Goal: Task Accomplishment & Management: Complete application form

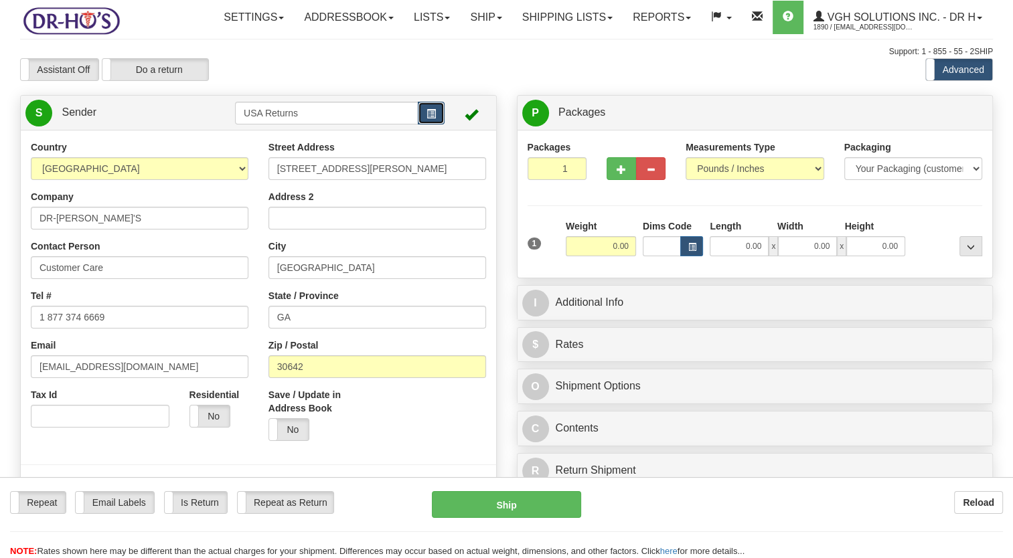
click at [434, 118] on span "button" at bounding box center [430, 114] width 9 height 9
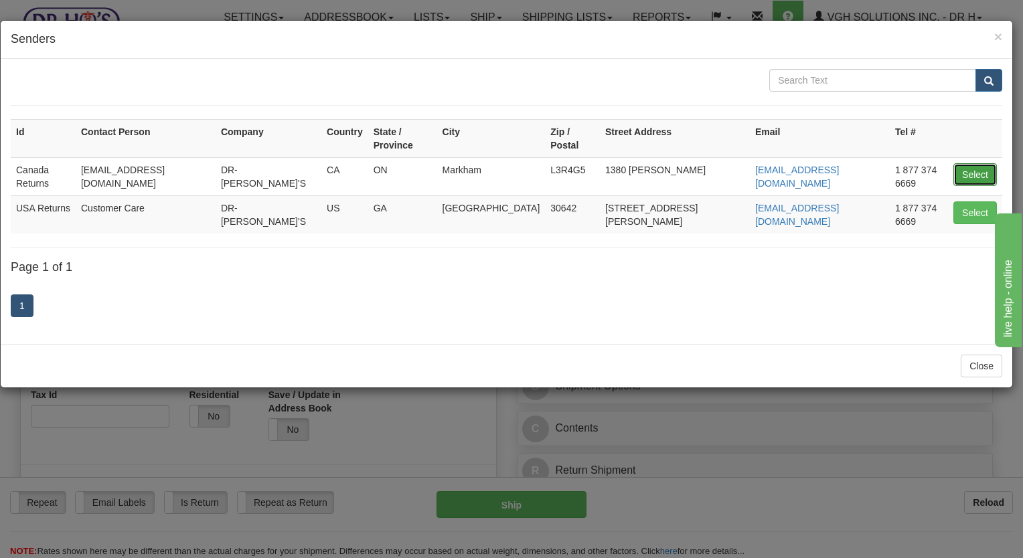
click at [973, 163] on button "Select" at bounding box center [975, 174] width 44 height 23
type input "Canada Returns"
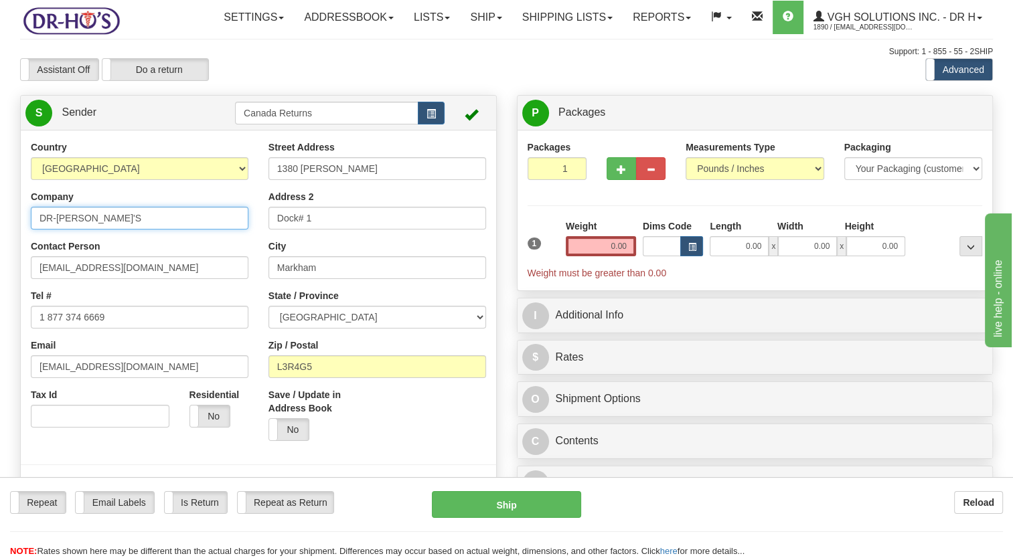
drag, startPoint x: 51, startPoint y: 256, endPoint x: 5, endPoint y: 270, distance: 47.6
click at [0, 269] on html "Training Course Close Toggle navigation Settings Shipping Preferences New Sende…" at bounding box center [506, 279] width 1013 height 558
paste input "[PERSON_NAME]"
type input "[PERSON_NAME]"
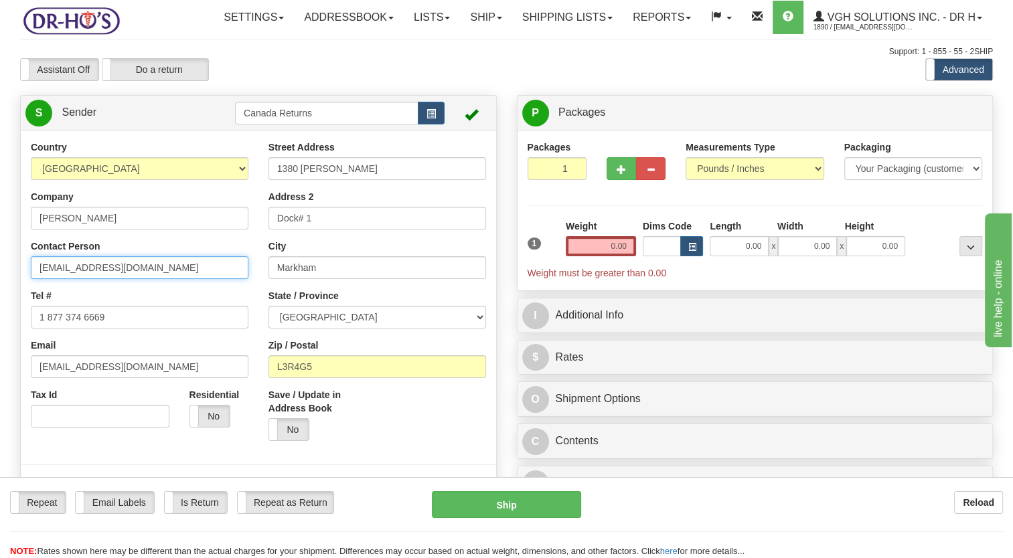
drag, startPoint x: 20, startPoint y: 311, endPoint x: 80, endPoint y: 360, distance: 77.6
click at [0, 331] on html "Training Course Close Toggle navigation Settings Shipping Preferences New Sende…" at bounding box center [506, 279] width 1013 height 558
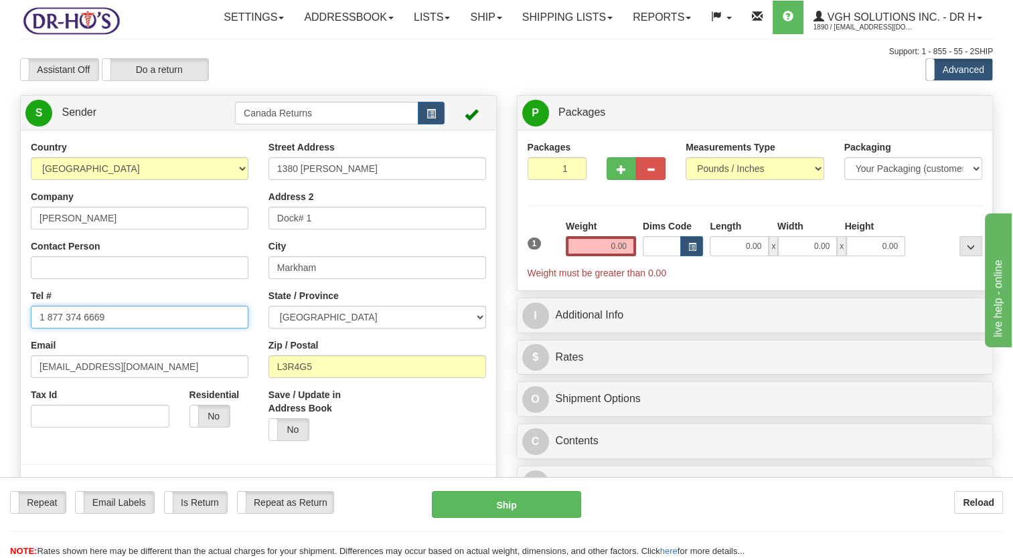
click at [0, 361] on html "Training Course Close Toggle navigation Settings Shipping Preferences New Sende…" at bounding box center [506, 279] width 1013 height 558
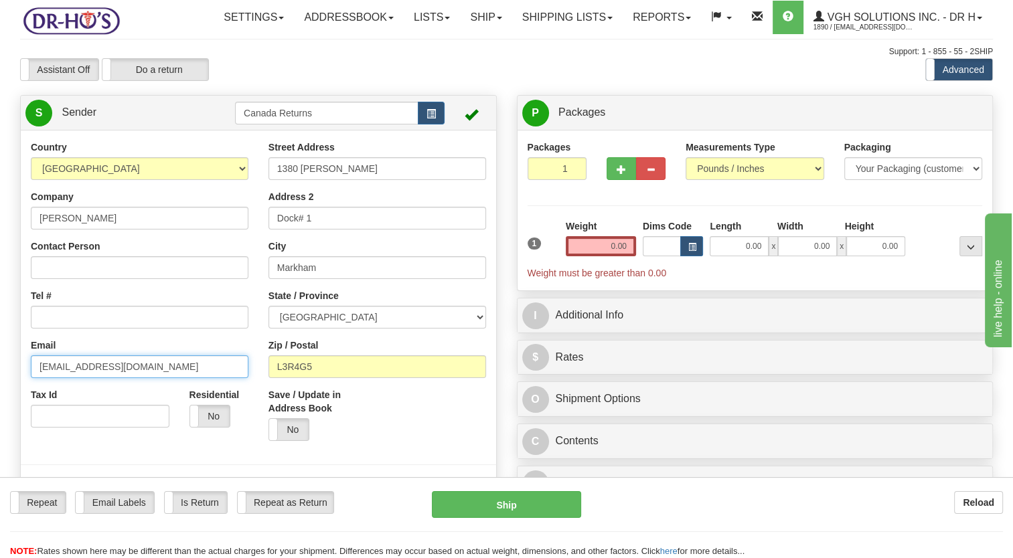
drag, startPoint x: 119, startPoint y: 390, endPoint x: 4, endPoint y: 412, distance: 117.4
click at [0, 412] on html "Training Course Close Toggle navigation Settings Shipping Preferences New Sende…" at bounding box center [506, 279] width 1013 height 558
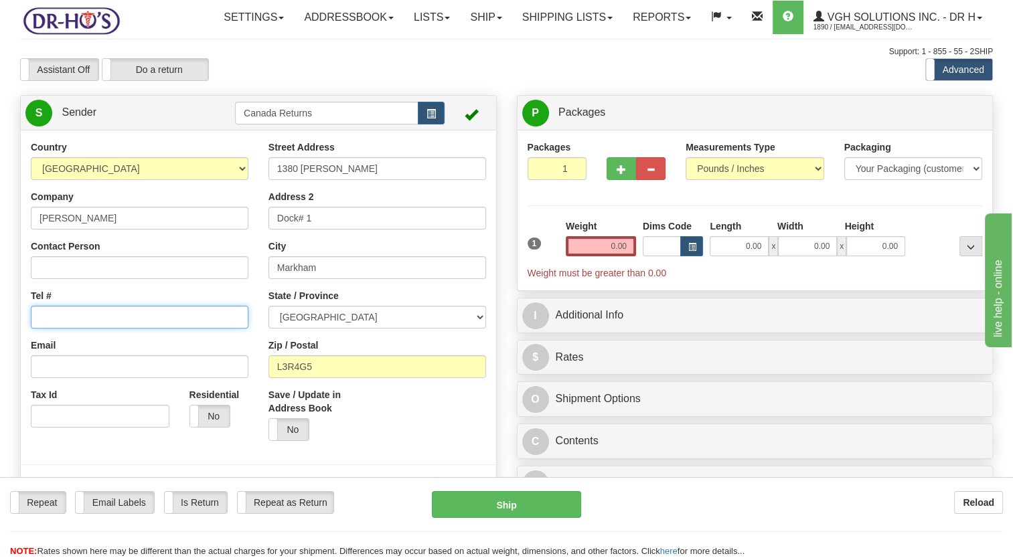
click at [71, 329] on input "Tel #" at bounding box center [140, 317] width 218 height 23
paste input "[PHONE_NUMBER]"
type input "[PHONE_NUMBER]"
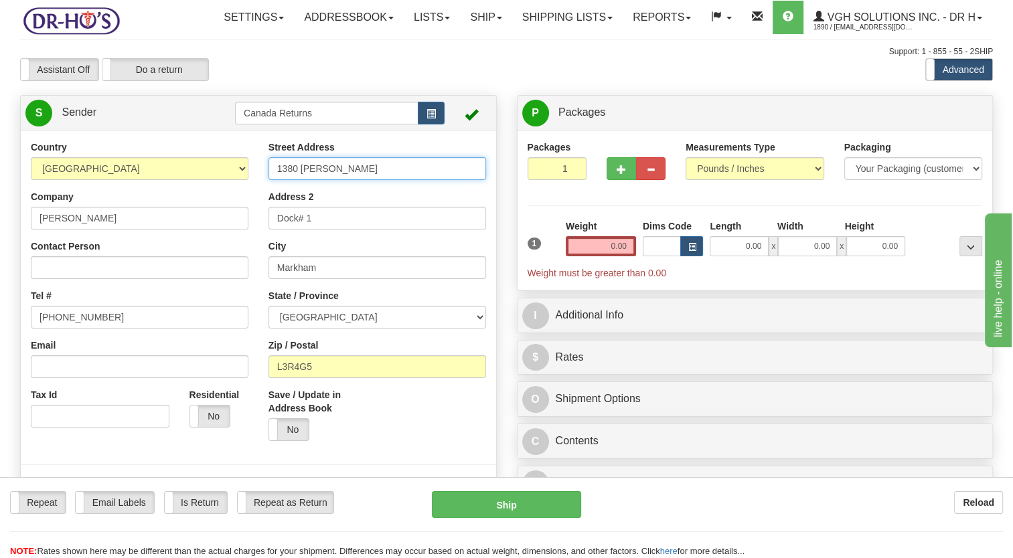
drag, startPoint x: 351, startPoint y: 209, endPoint x: 205, endPoint y: 226, distance: 146.3
click at [259, 214] on div "Street Address [STREET_ADDRESS][PERSON_NAME] Address 2 Dock# 1 City [GEOGRAPHIC…" at bounding box center [377, 296] width 238 height 311
paste input "[STREET_ADDRESS][PERSON_NAME],"
type input "[STREET_ADDRESS][PERSON_NAME]"
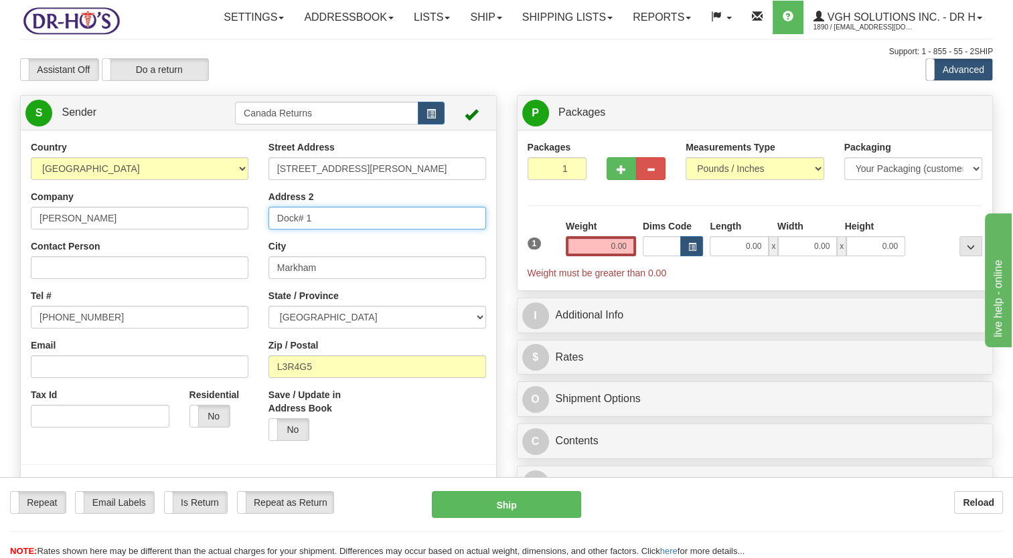
drag, startPoint x: 255, startPoint y: 257, endPoint x: 233, endPoint y: 260, distance: 22.2
click at [203, 261] on div "Country [GEOGRAPHIC_DATA] [GEOGRAPHIC_DATA] [GEOGRAPHIC_DATA] [GEOGRAPHIC_DATA]…" at bounding box center [258, 326] width 475 height 371
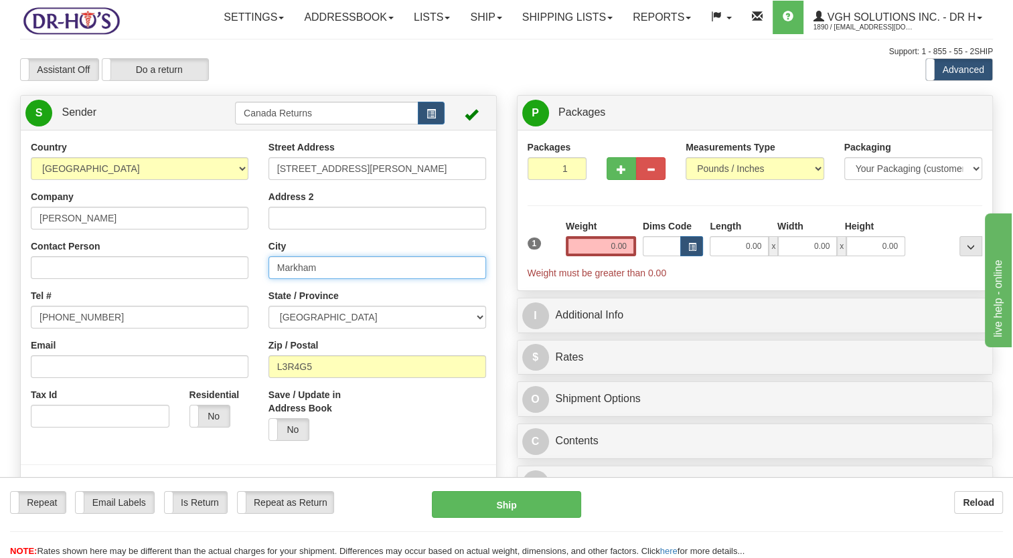
drag, startPoint x: 324, startPoint y: 296, endPoint x: 243, endPoint y: 312, distance: 82.6
click at [245, 312] on div "Country [GEOGRAPHIC_DATA] [GEOGRAPHIC_DATA] [GEOGRAPHIC_DATA] [GEOGRAPHIC_DATA]…" at bounding box center [258, 326] width 475 height 371
paste input "[PERSON_NAME]"
type input "[PERSON_NAME]"
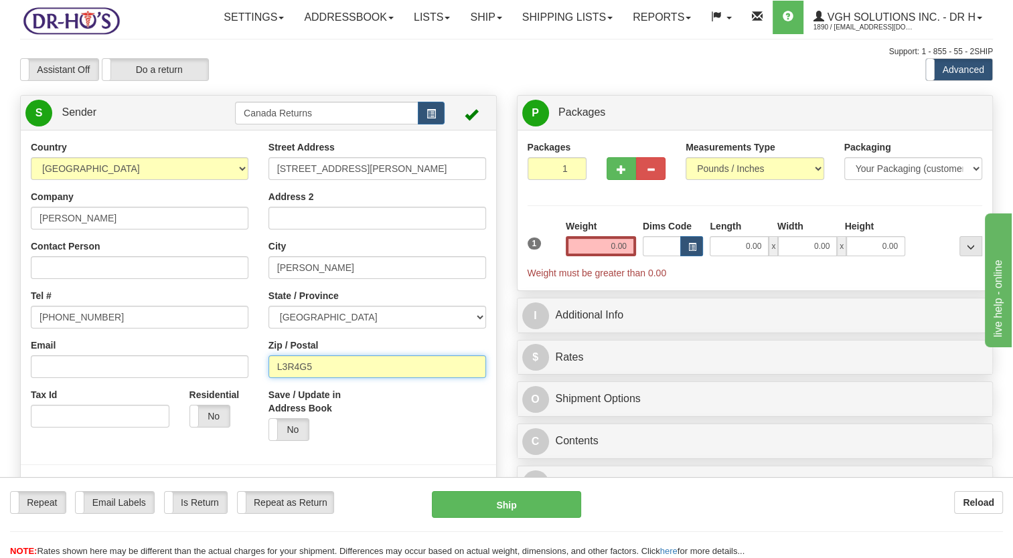
drag, startPoint x: 327, startPoint y: 402, endPoint x: 254, endPoint y: 415, distance: 74.2
click at [262, 412] on div "Street Address [STREET_ADDRESS][PERSON_NAME] Address 2 City [GEOGRAPHIC_DATA] S…" at bounding box center [377, 296] width 238 height 311
paste input "4L9J1"
type input "L4L9J1"
click at [380, 446] on div "Save / Update in Address Book Yes No" at bounding box center [377, 419] width 238 height 63
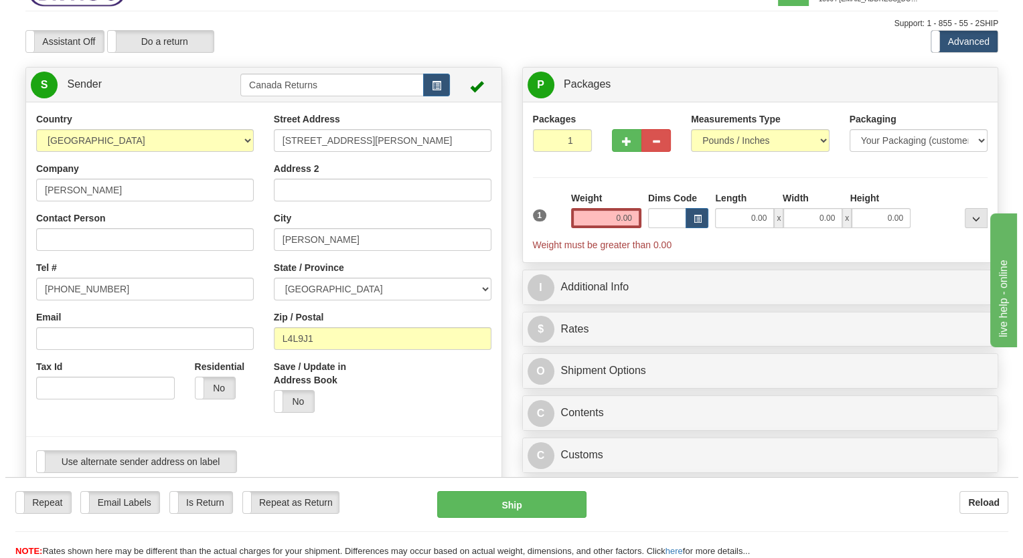
scroll to position [268, 0]
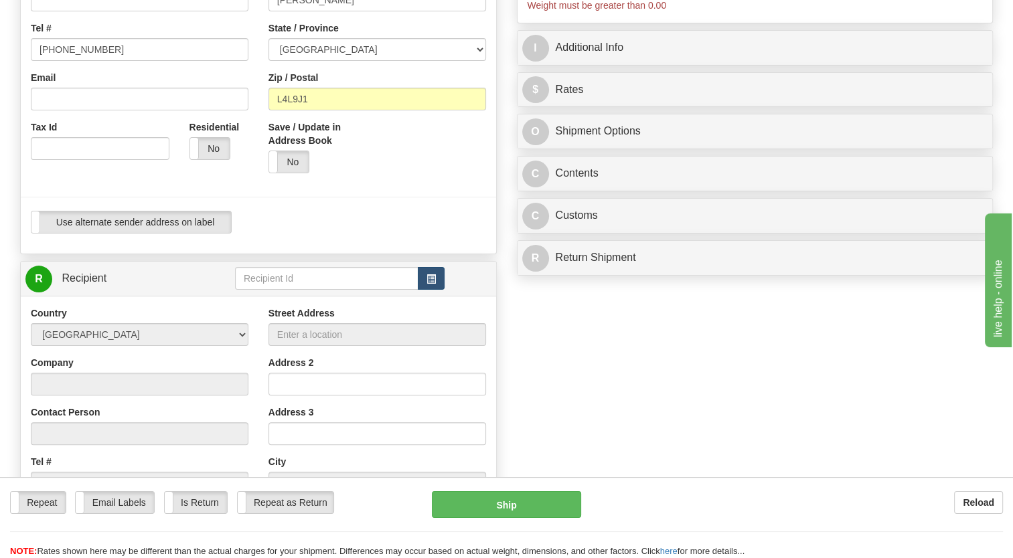
click at [432, 292] on td at bounding box center [340, 278] width 210 height 27
click at [432, 284] on span "button" at bounding box center [430, 279] width 9 height 9
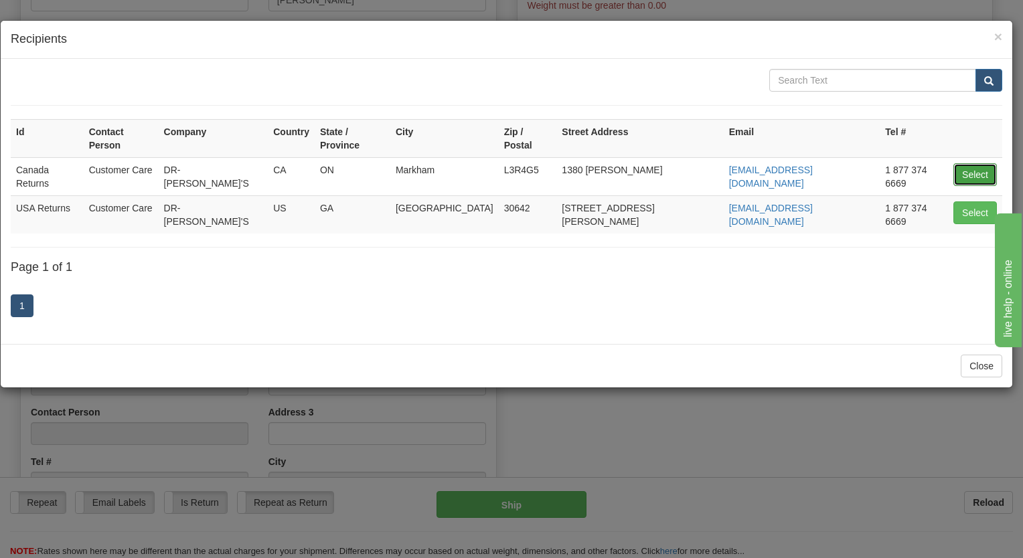
click at [971, 163] on button "Select" at bounding box center [975, 174] width 44 height 23
type input "Canada Returns"
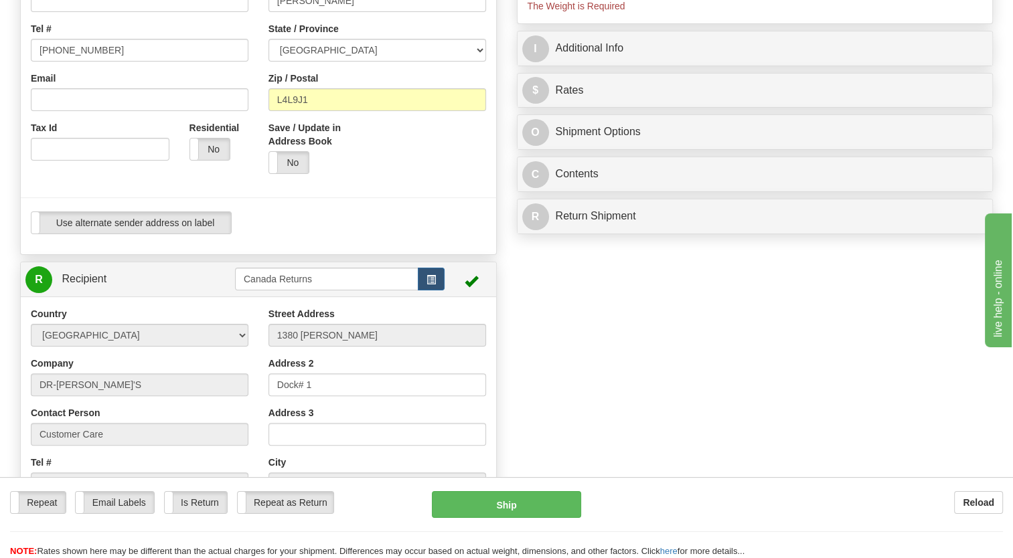
type input "0.00"
click at [484, 212] on div at bounding box center [258, 197] width 495 height 27
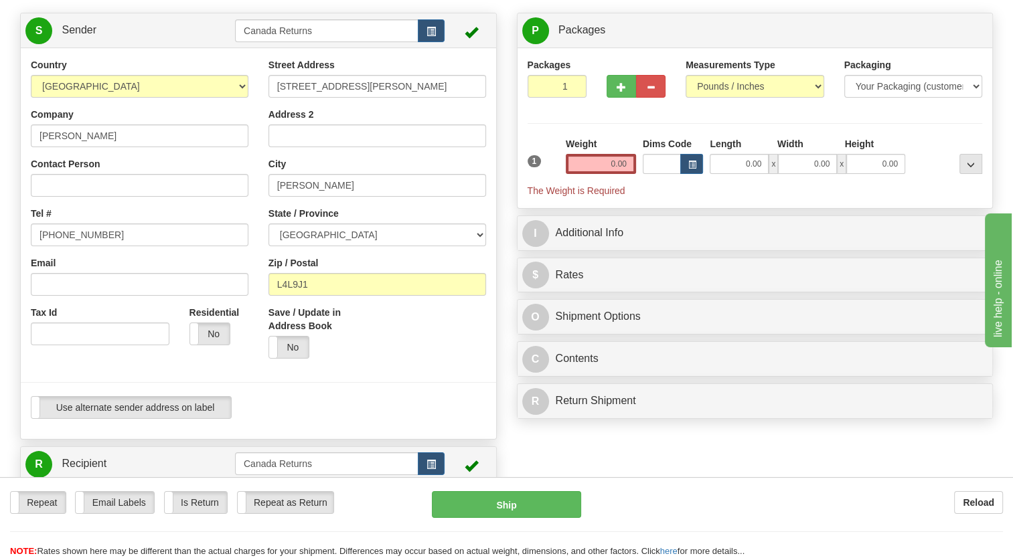
scroll to position [66, 0]
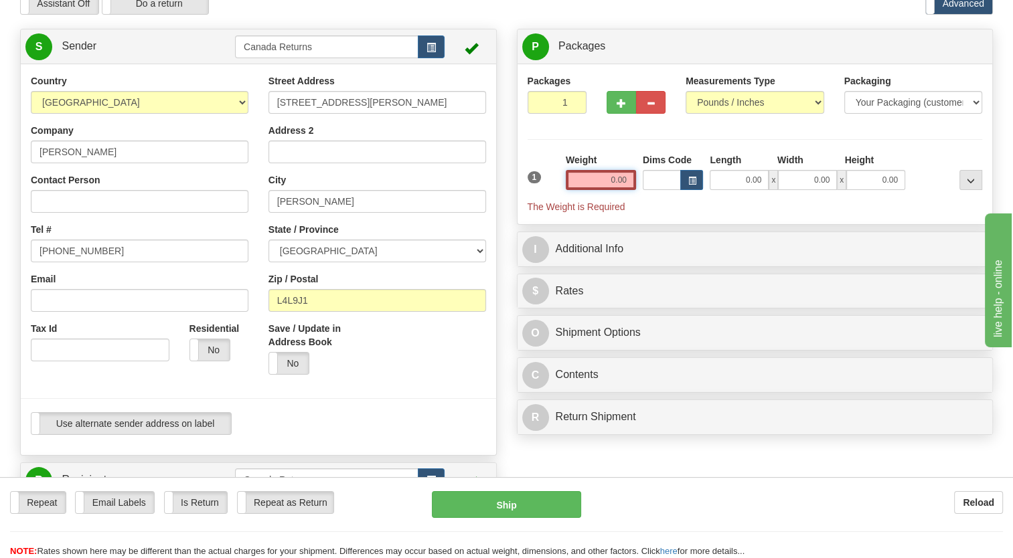
click at [586, 190] on input "0.00" at bounding box center [601, 180] width 70 height 20
type input "1.00"
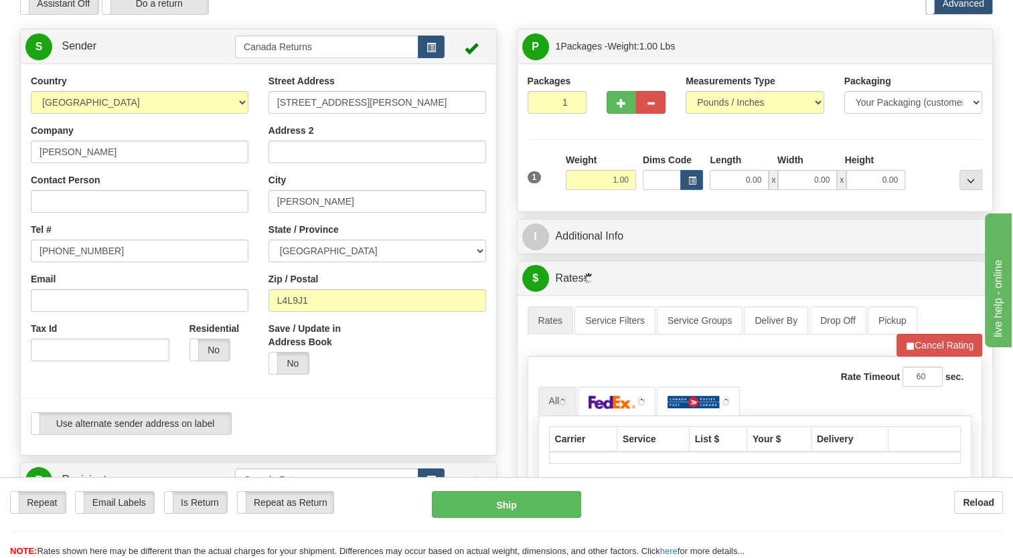
click at [561, 183] on div "1" at bounding box center [543, 168] width 38 height 30
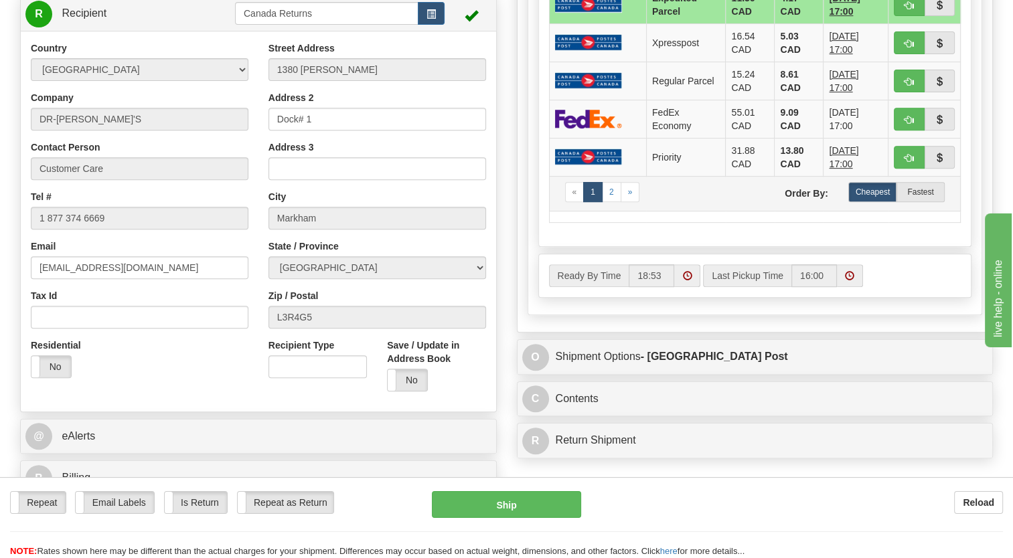
scroll to position [535, 0]
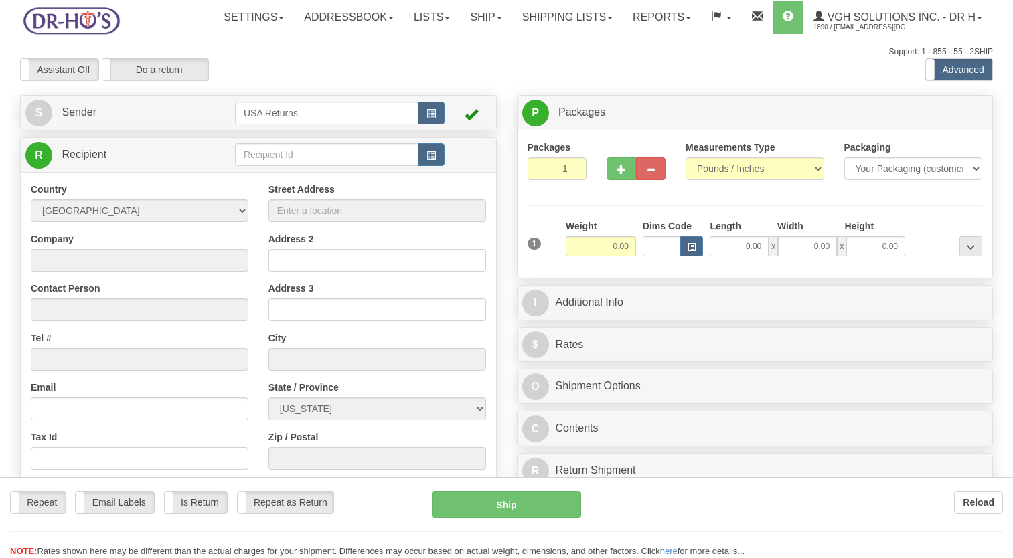
click at [179, 143] on div at bounding box center [506, 279] width 1013 height 558
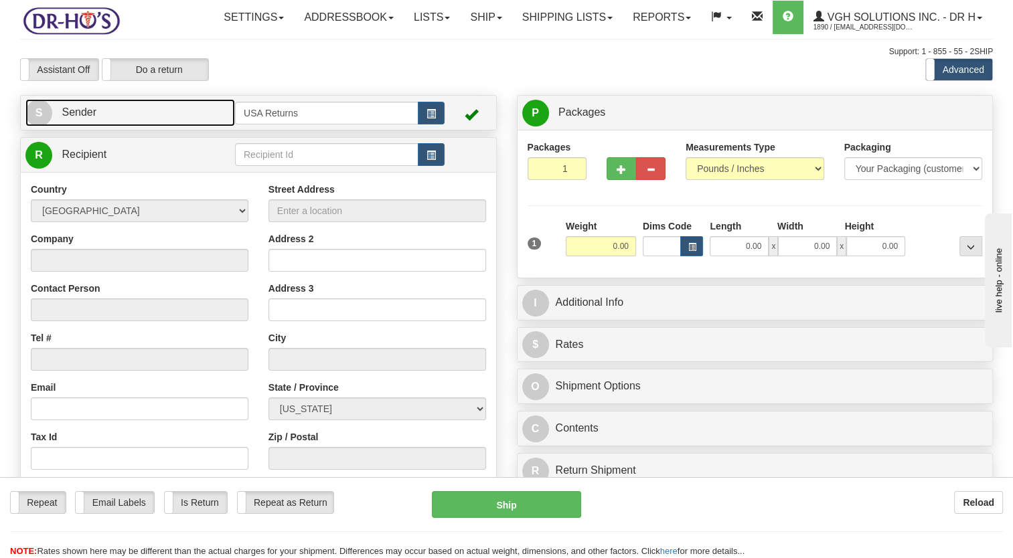
drag, startPoint x: 187, startPoint y: 145, endPoint x: 430, endPoint y: 152, distance: 243.1
click at [187, 127] on link "S Sender" at bounding box center [130, 112] width 210 height 27
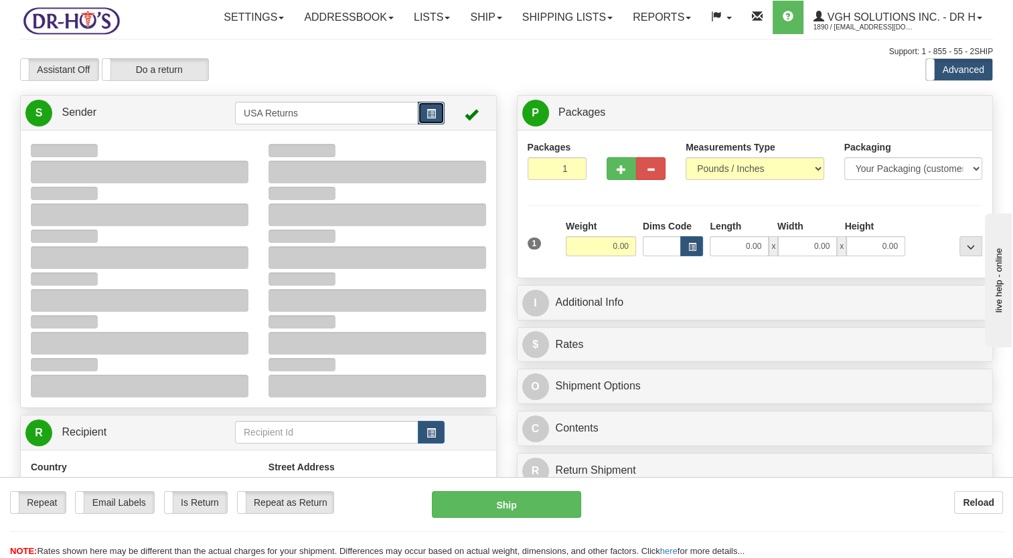
click at [434, 118] on span "button" at bounding box center [430, 114] width 9 height 9
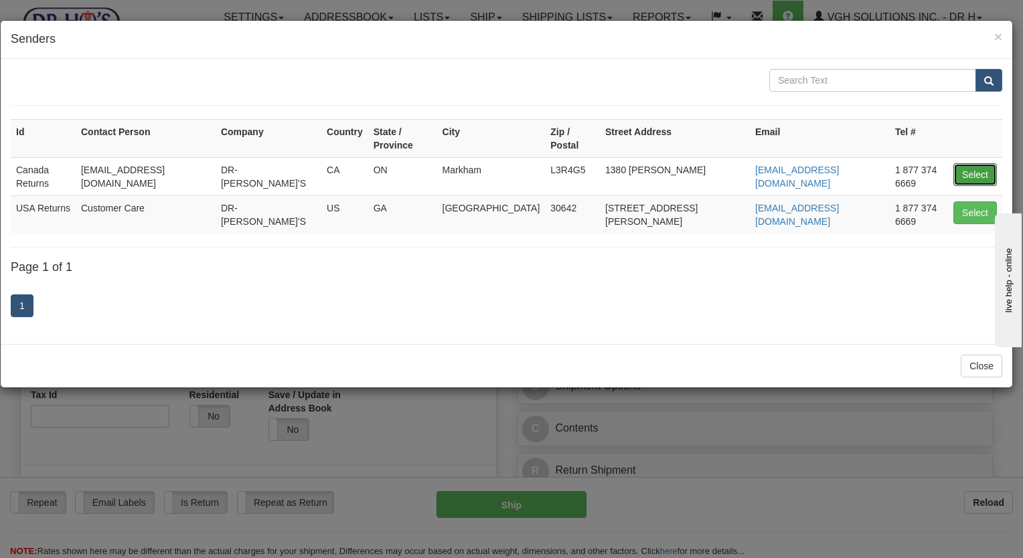
drag, startPoint x: 987, startPoint y: 154, endPoint x: 924, endPoint y: 176, distance: 66.7
click at [987, 163] on button "Select" at bounding box center [975, 174] width 44 height 23
type input "Canada Returns"
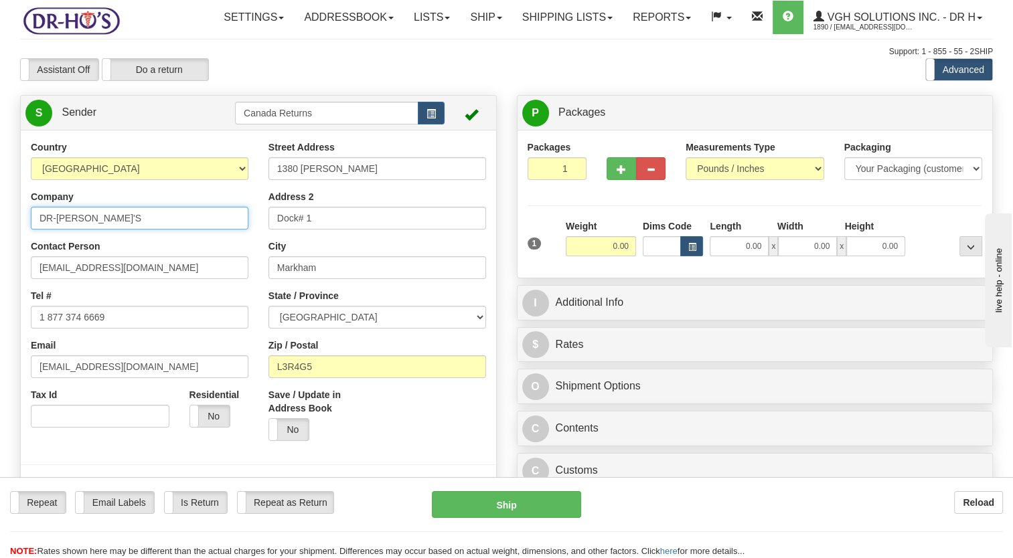
drag, startPoint x: -3, startPoint y: 267, endPoint x: 11, endPoint y: 277, distance: 16.7
click at [0, 269] on html "Training Course Close Toggle navigation Settings Shipping Preferences New Sende…" at bounding box center [506, 279] width 1013 height 558
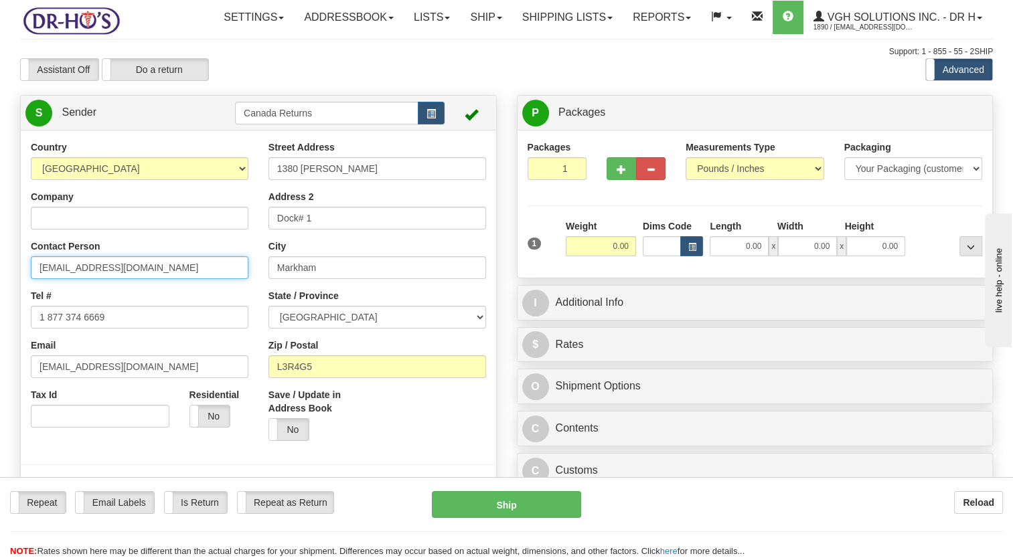
drag, startPoint x: -3, startPoint y: 323, endPoint x: 17, endPoint y: 341, distance: 27.5
click at [0, 337] on html "Training Course Close Toggle navigation Settings Shipping Preferences New Sende…" at bounding box center [506, 279] width 1013 height 558
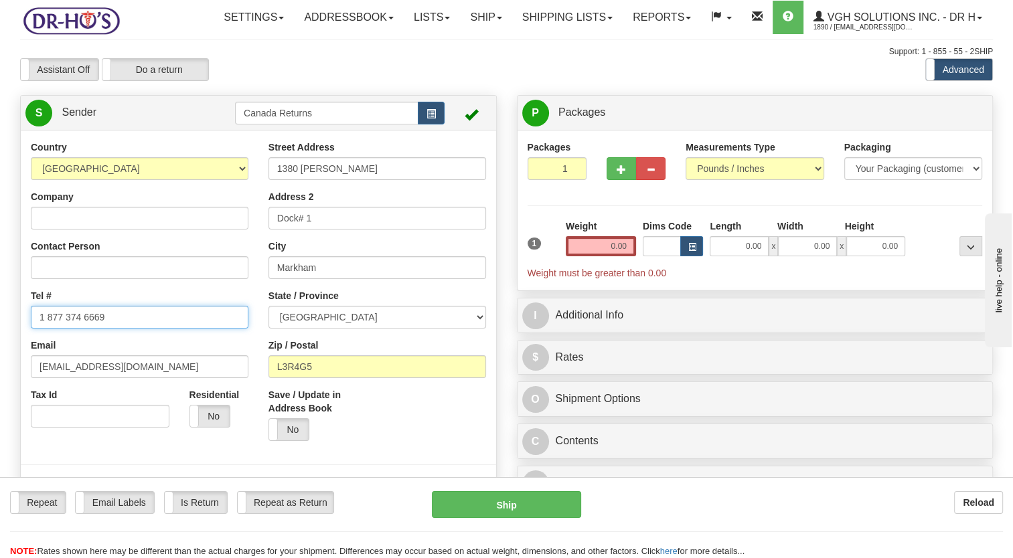
click at [0, 387] on html "Training Course Close Toggle navigation Settings Shipping Preferences New Sende…" at bounding box center [506, 279] width 1013 height 558
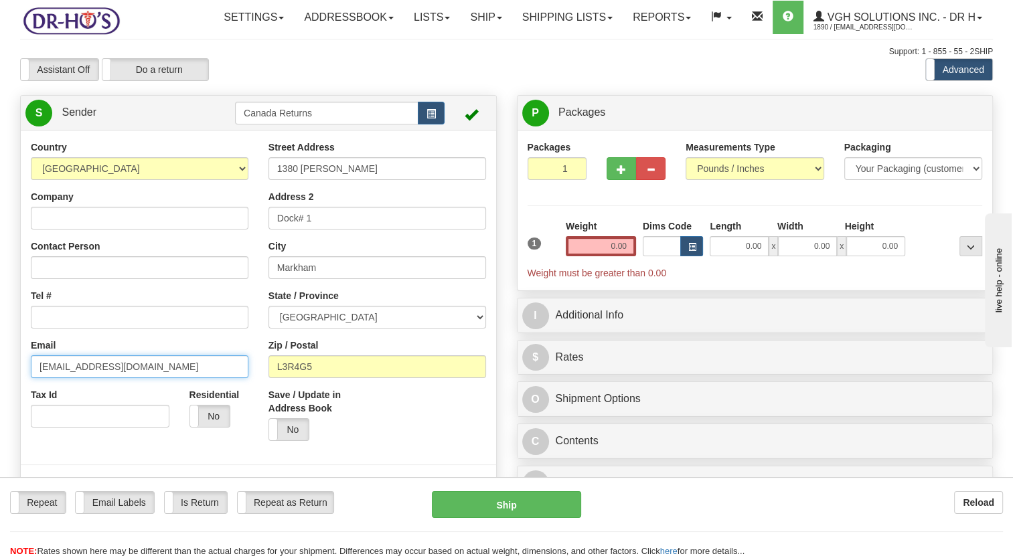
click at [0, 425] on html "Training Course Close Toggle navigation Settings Shipping Preferences New Sende…" at bounding box center [506, 279] width 1013 height 558
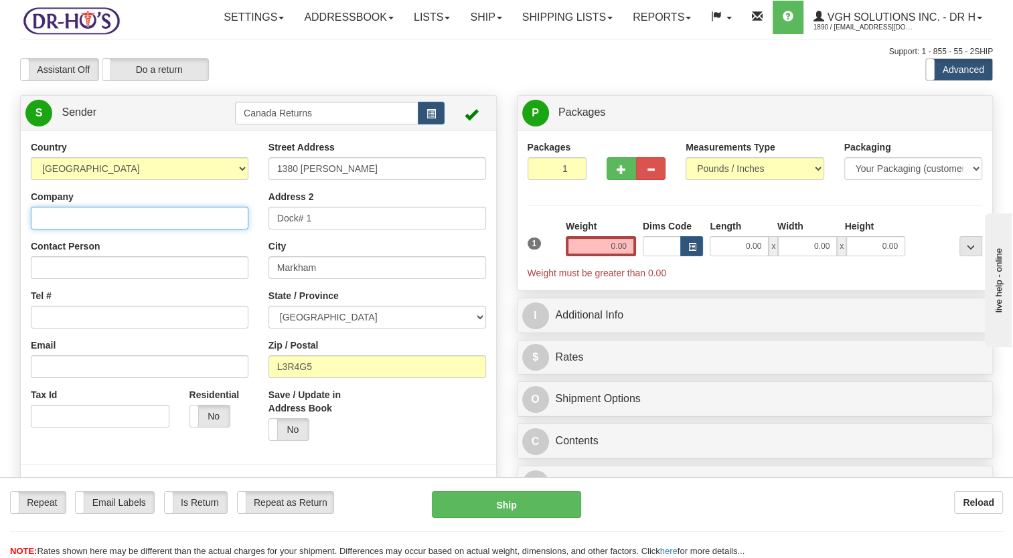
click at [88, 230] on input "Company" at bounding box center [140, 218] width 218 height 23
paste input "[PERSON_NAME]"
type input "[PERSON_NAME]"
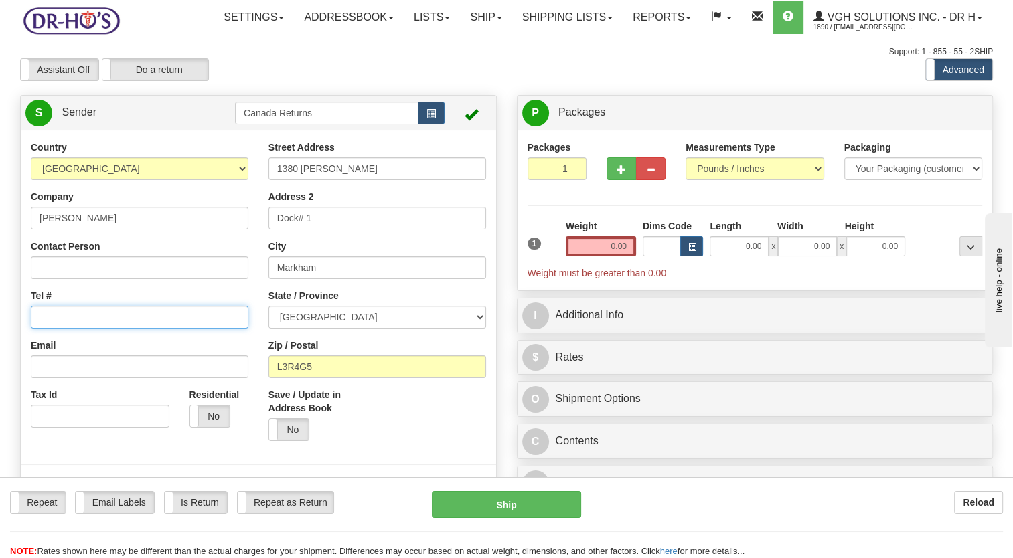
click at [108, 329] on input "Tel #" at bounding box center [140, 317] width 218 height 23
paste input "[PHONE_NUMBER]"
type input "[PHONE_NUMBER]"
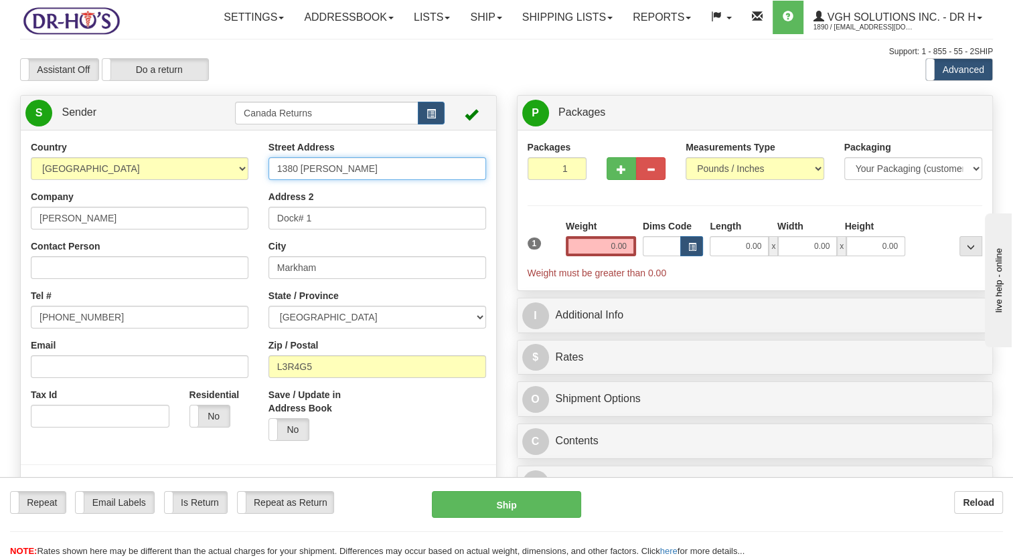
drag, startPoint x: 208, startPoint y: 214, endPoint x: 183, endPoint y: 221, distance: 25.7
click at [185, 219] on div "Country [GEOGRAPHIC_DATA] [GEOGRAPHIC_DATA] [GEOGRAPHIC_DATA] [GEOGRAPHIC_DATA]…" at bounding box center [258, 326] width 475 height 371
paste input "[STREET_ADDRESS][PERSON_NAME],"
type input "[STREET_ADDRESS][PERSON_NAME]"
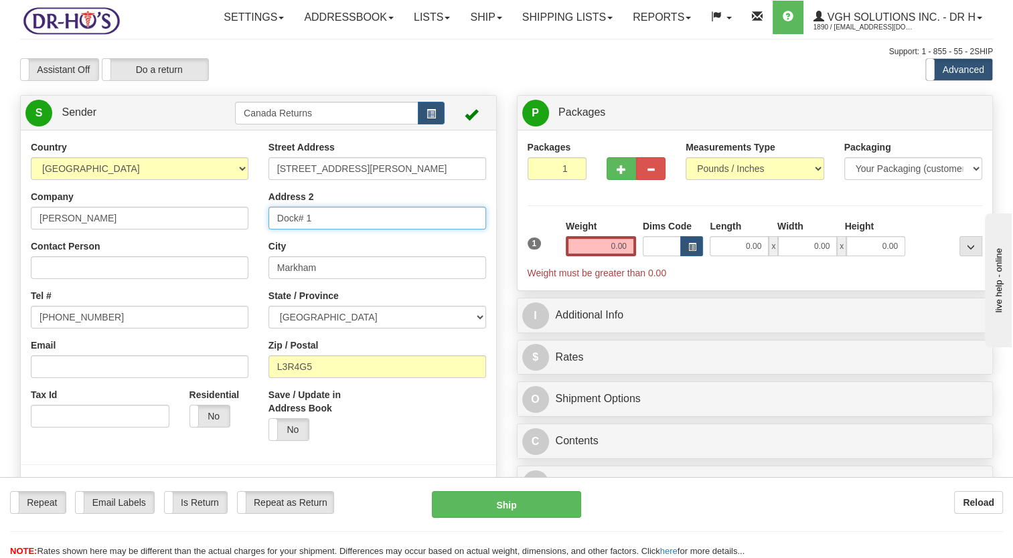
drag, startPoint x: 264, startPoint y: 250, endPoint x: 190, endPoint y: 268, distance: 76.0
click at [216, 253] on div "Country [GEOGRAPHIC_DATA] [GEOGRAPHIC_DATA] [GEOGRAPHIC_DATA] [GEOGRAPHIC_DATA]…" at bounding box center [258, 326] width 475 height 371
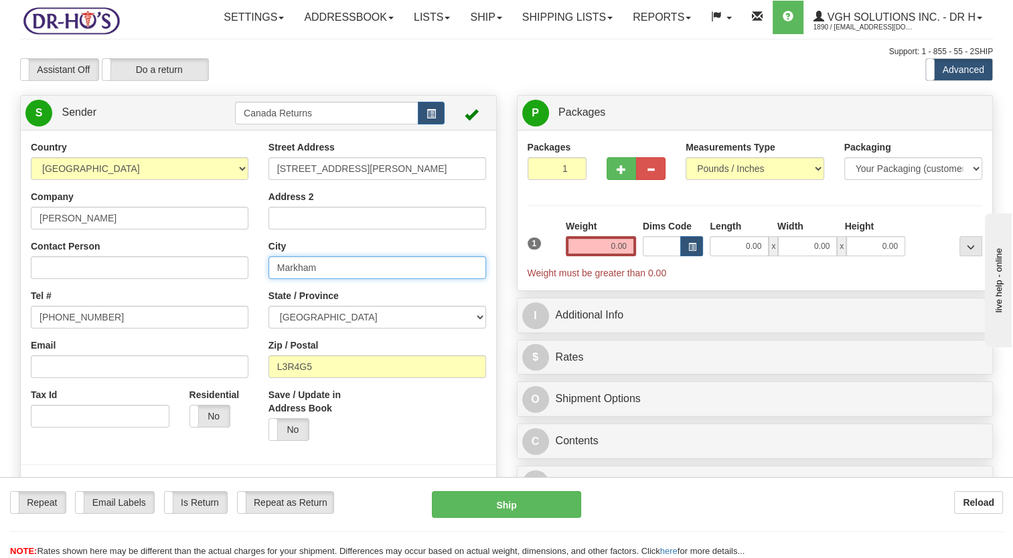
drag, startPoint x: 355, startPoint y: 303, endPoint x: 181, endPoint y: 323, distance: 174.4
click at [195, 320] on div "Country [GEOGRAPHIC_DATA] [GEOGRAPHIC_DATA] [GEOGRAPHIC_DATA] [GEOGRAPHIC_DATA]…" at bounding box center [258, 326] width 475 height 371
paste input "[PERSON_NAME]"
type input "[PERSON_NAME]"
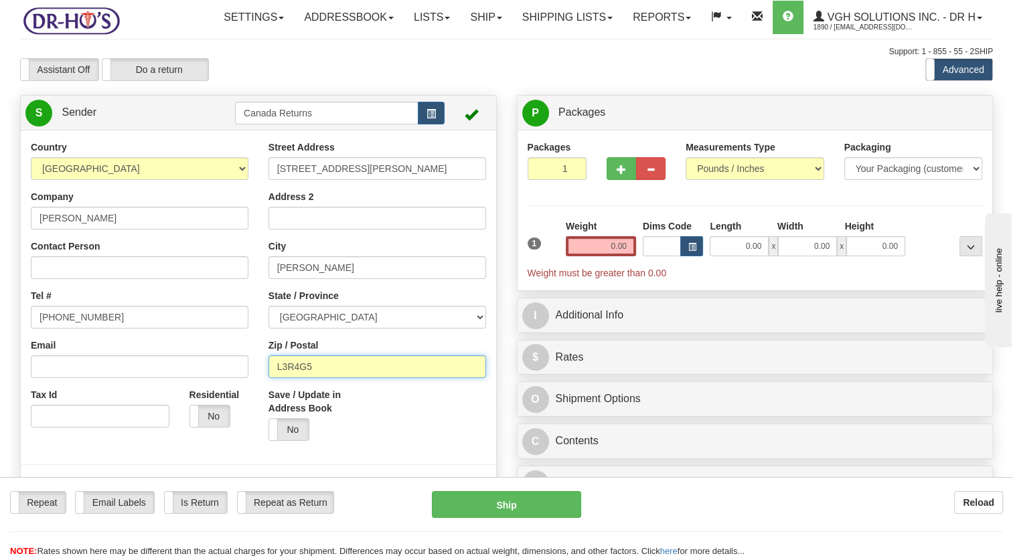
drag, startPoint x: 345, startPoint y: 391, endPoint x: 209, endPoint y: 410, distance: 137.8
click at [209, 410] on div "Country [GEOGRAPHIC_DATA] [GEOGRAPHIC_DATA] [GEOGRAPHIC_DATA] [GEOGRAPHIC_DATA]…" at bounding box center [258, 326] width 475 height 371
paste input "L4L9J1"
type input "L4L9J1"
click at [354, 415] on label "Save / Update in Address Book" at bounding box center [317, 401] width 98 height 27
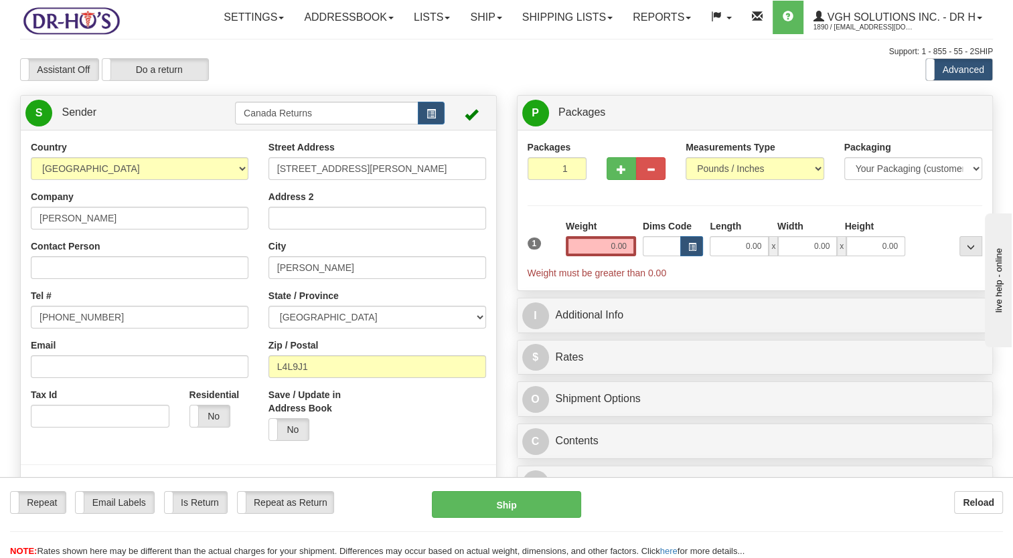
click at [0, 0] on input "Save / Update in Address Book" at bounding box center [0, 0] width 0 height 0
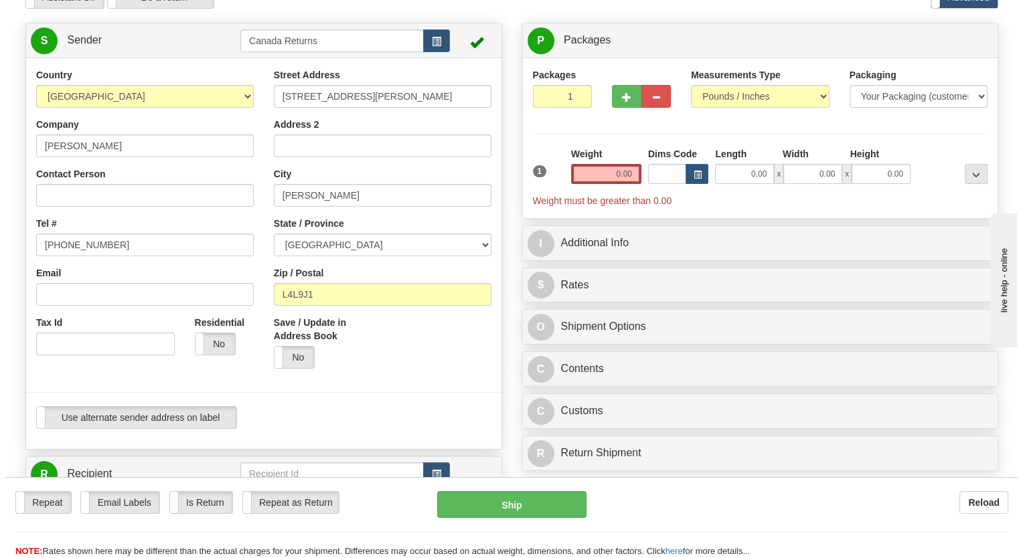
scroll to position [268, 0]
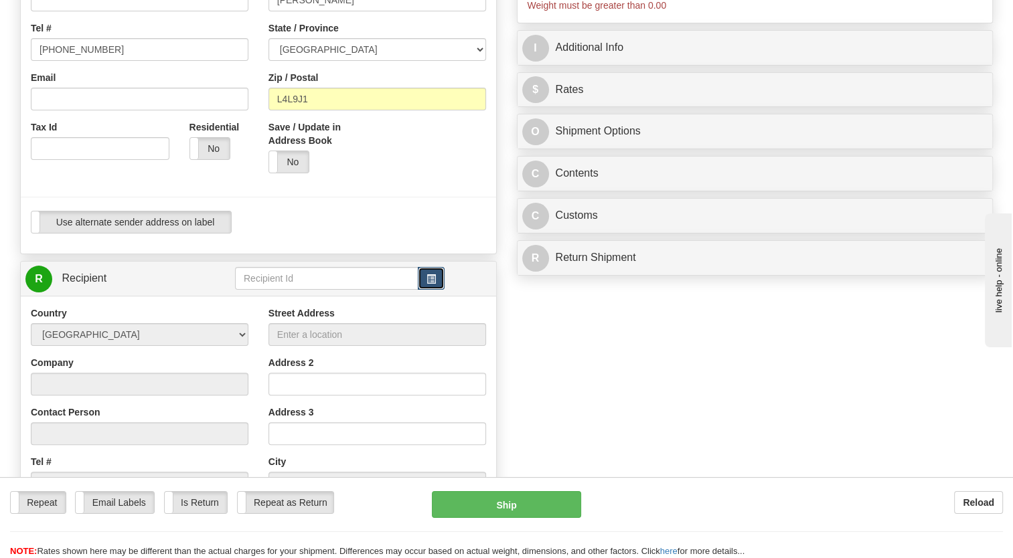
click at [433, 284] on span "button" at bounding box center [430, 279] width 9 height 9
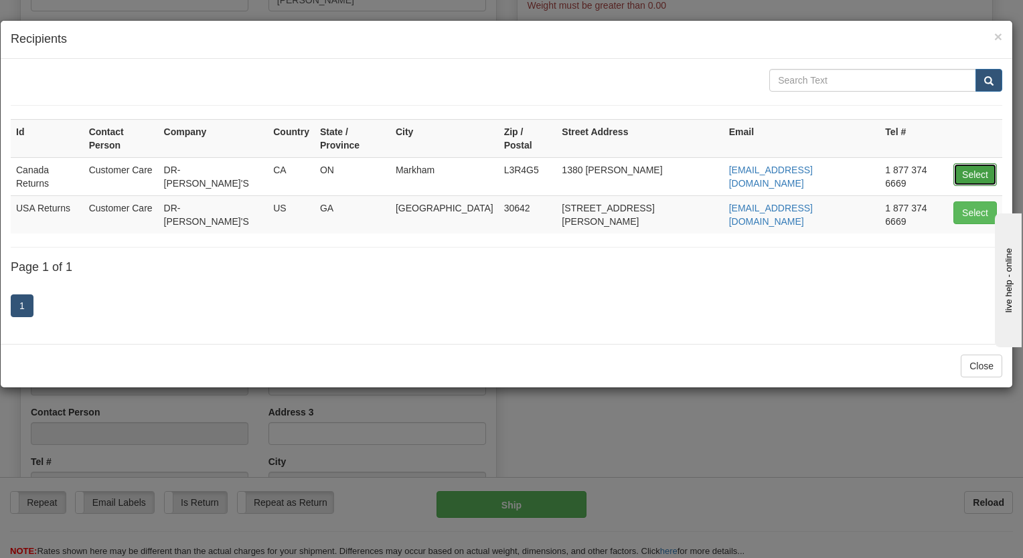
click at [969, 163] on button "Select" at bounding box center [975, 174] width 44 height 23
type input "Canada Returns"
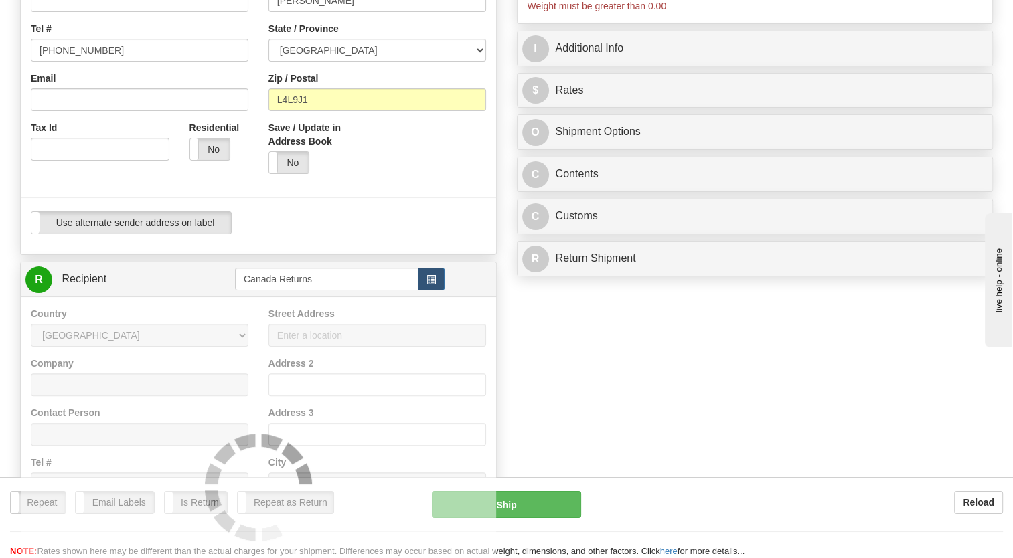
type input "0.00"
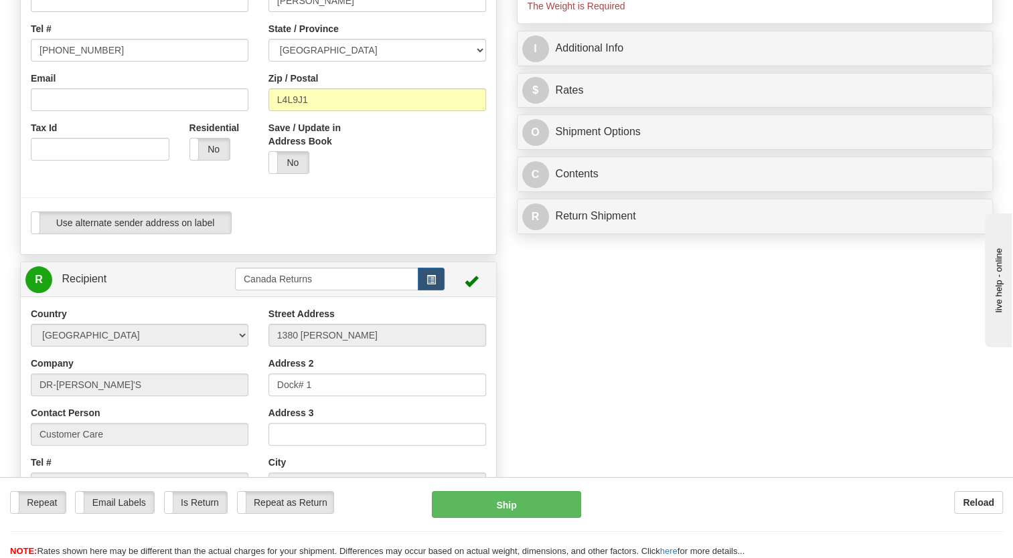
click at [420, 234] on div "Use alternate sender address on label Use alternate sender address on label" at bounding box center [258, 223] width 455 height 23
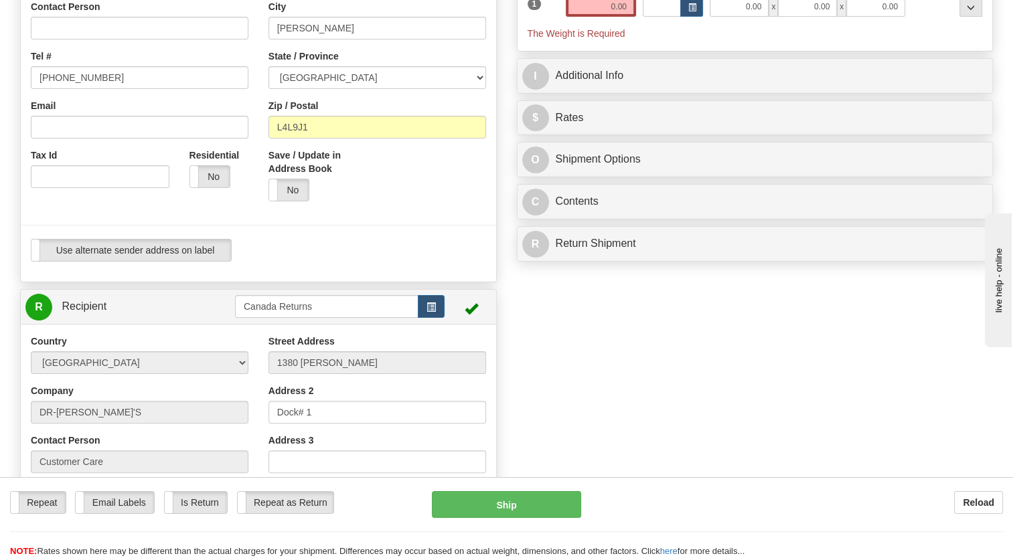
scroll to position [200, 0]
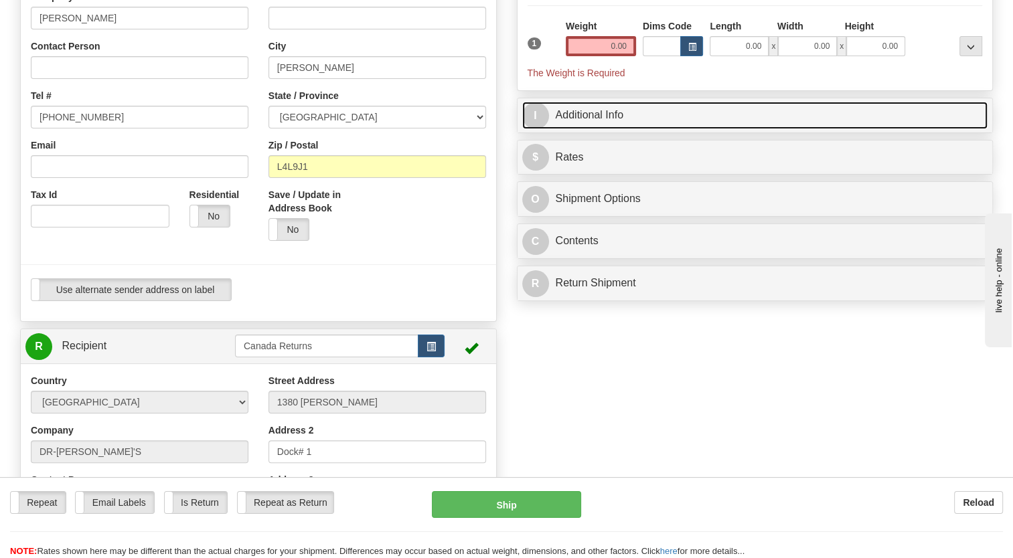
drag, startPoint x: 566, startPoint y: 139, endPoint x: 589, endPoint y: 170, distance: 38.3
click at [566, 129] on link "I Additional Info" at bounding box center [755, 115] width 466 height 27
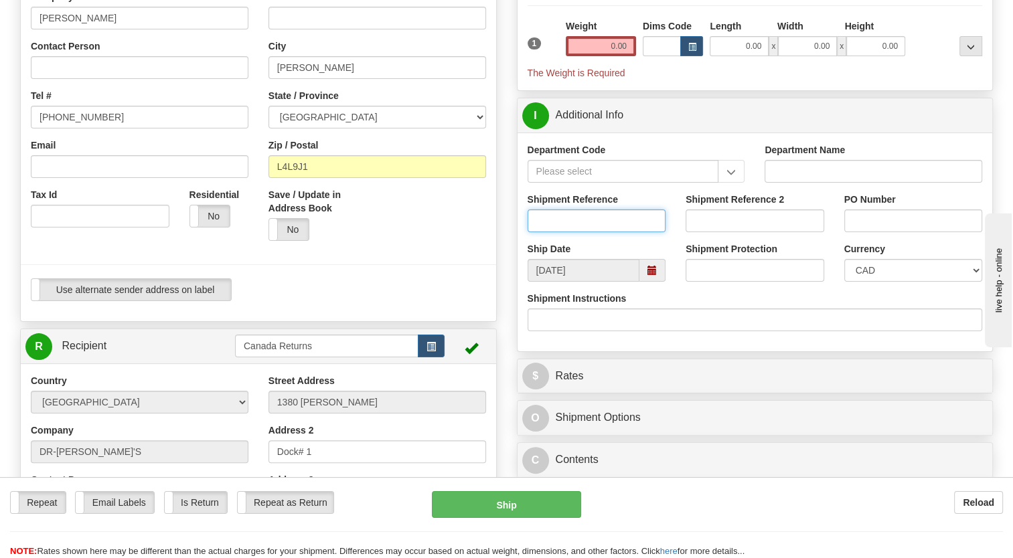
click at [572, 232] on input "Shipment Reference" at bounding box center [596, 221] width 139 height 23
paste input "1116430"
type input "1116430"
drag, startPoint x: 514, startPoint y: 258, endPoint x: 519, endPoint y: 269, distance: 12.6
click at [513, 258] on div "P Packages 1 Packages - Weight: 0.00 Lbs Shipment Level Shipm. Package Level Pa…" at bounding box center [755, 211] width 497 height 632
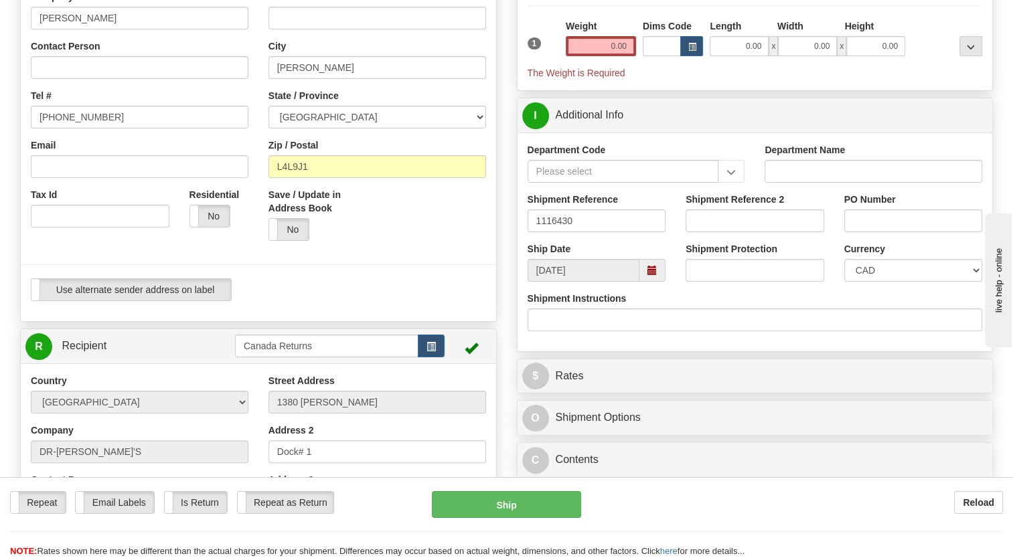
click at [656, 275] on span at bounding box center [651, 270] width 9 height 9
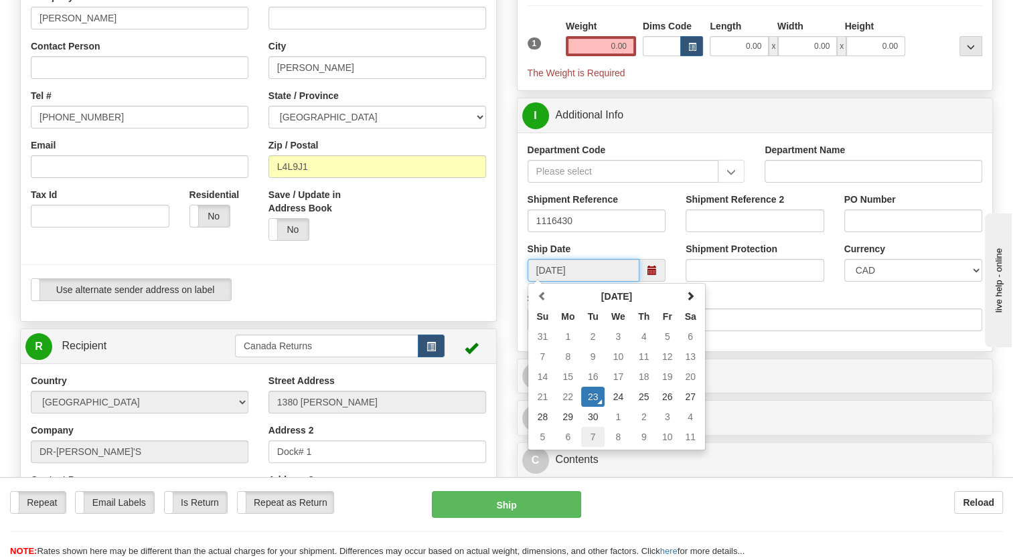
click at [592, 447] on td "7" at bounding box center [592, 437] width 23 height 20
type input "10/07/2025"
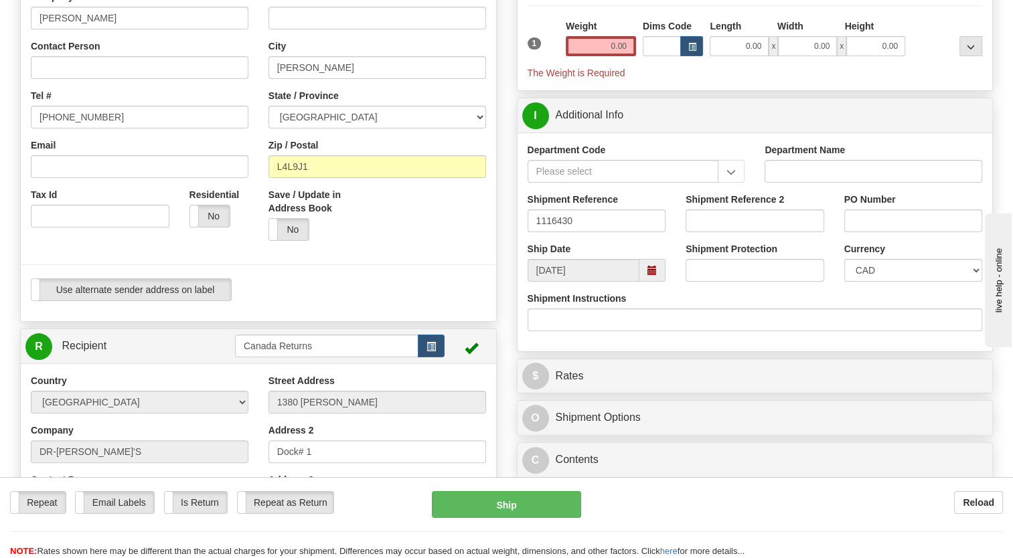
drag, startPoint x: 491, startPoint y: 320, endPoint x: 493, endPoint y: 310, distance: 10.4
click at [491, 311] on div "Use alternate sender address on label Use alternate sender address on label" at bounding box center [258, 294] width 475 height 33
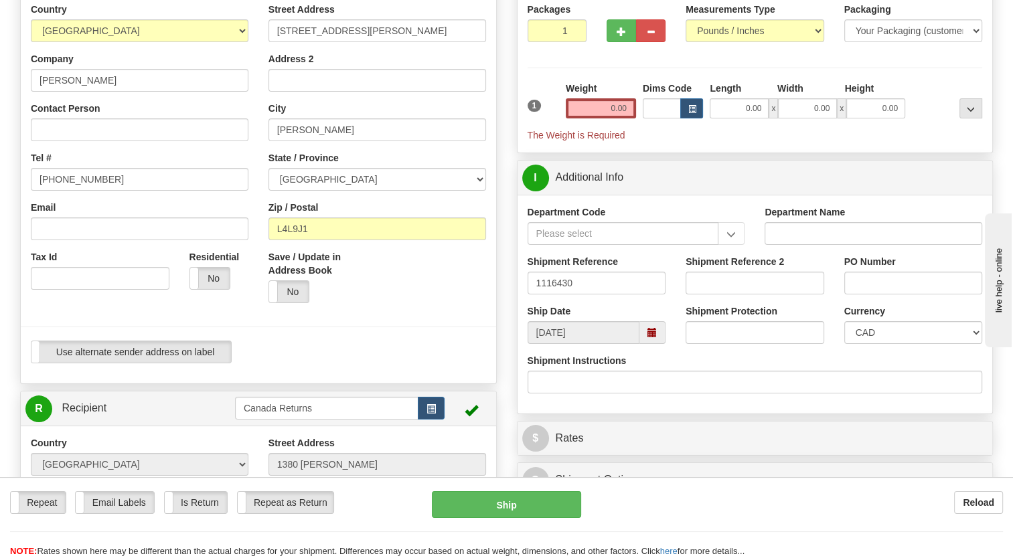
scroll to position [133, 0]
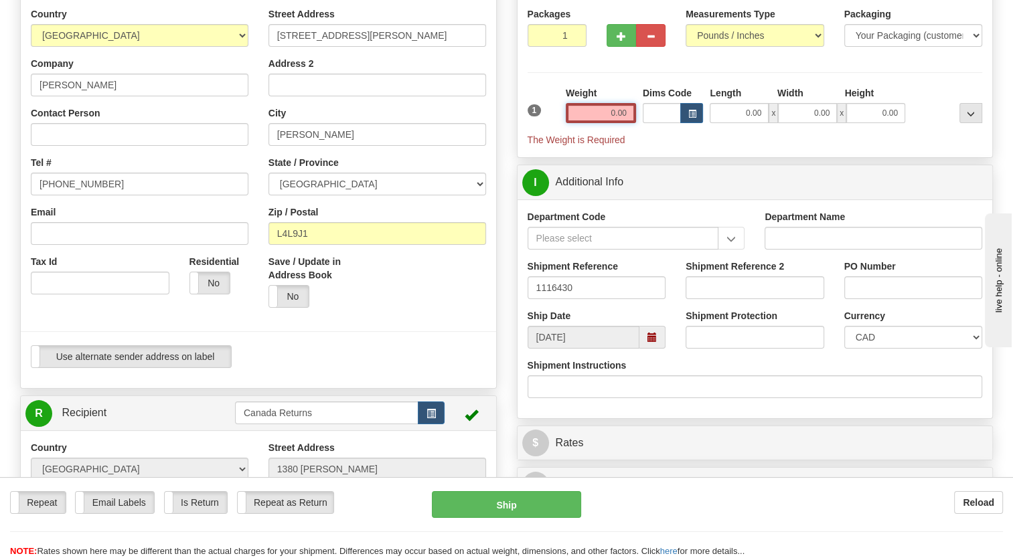
click at [587, 123] on input "0.00" at bounding box center [601, 113] width 70 height 20
type input "1.00"
click at [533, 112] on div "Packages 1 1 Measurements Type" at bounding box center [754, 77] width 455 height 140
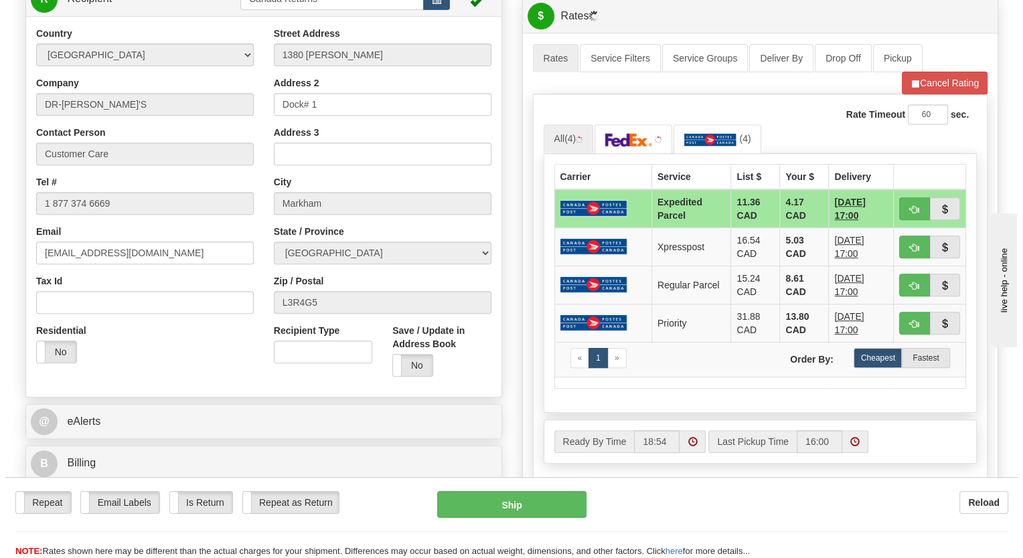
scroll to position [602, 0]
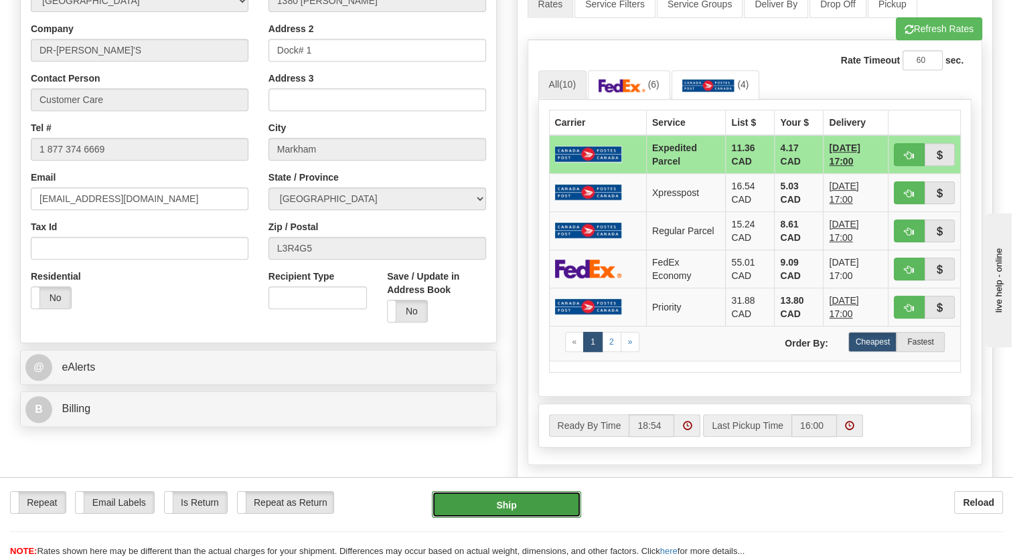
click at [546, 498] on button "Ship" at bounding box center [506, 504] width 149 height 27
type input "DOM.EP"
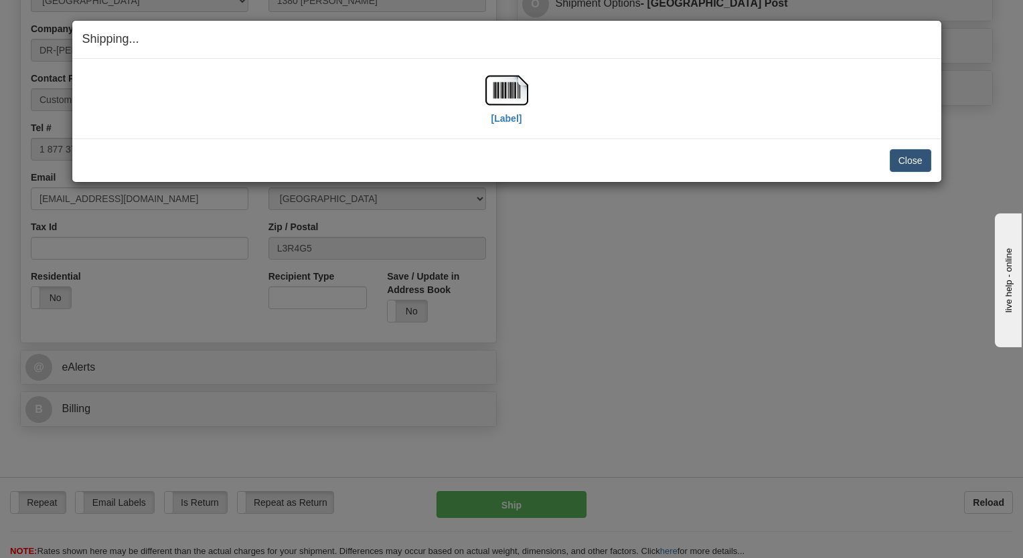
click at [529, 108] on div "[Label]" at bounding box center [506, 99] width 849 height 60
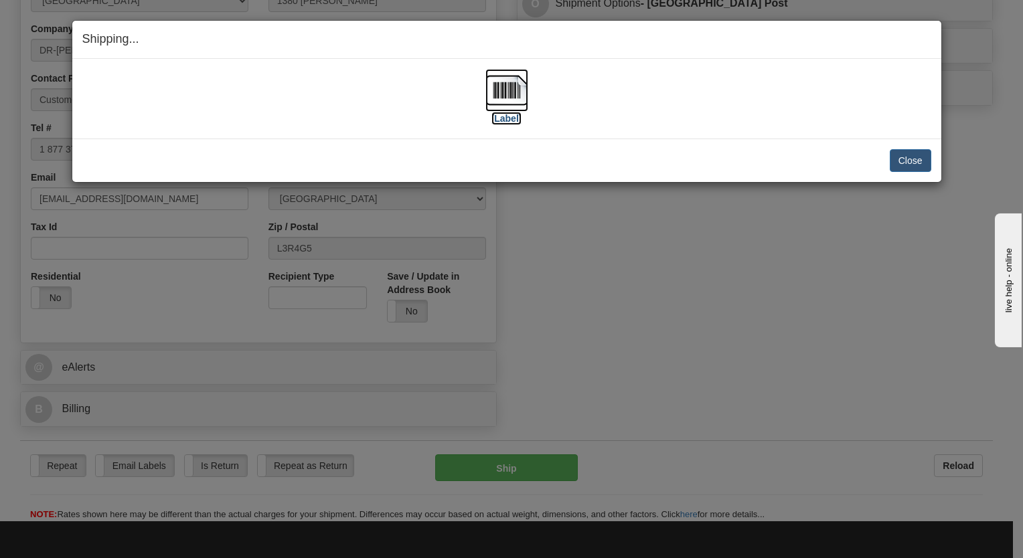
click at [519, 98] on img at bounding box center [506, 90] width 43 height 43
